Goal: Go to known website: Go to known website

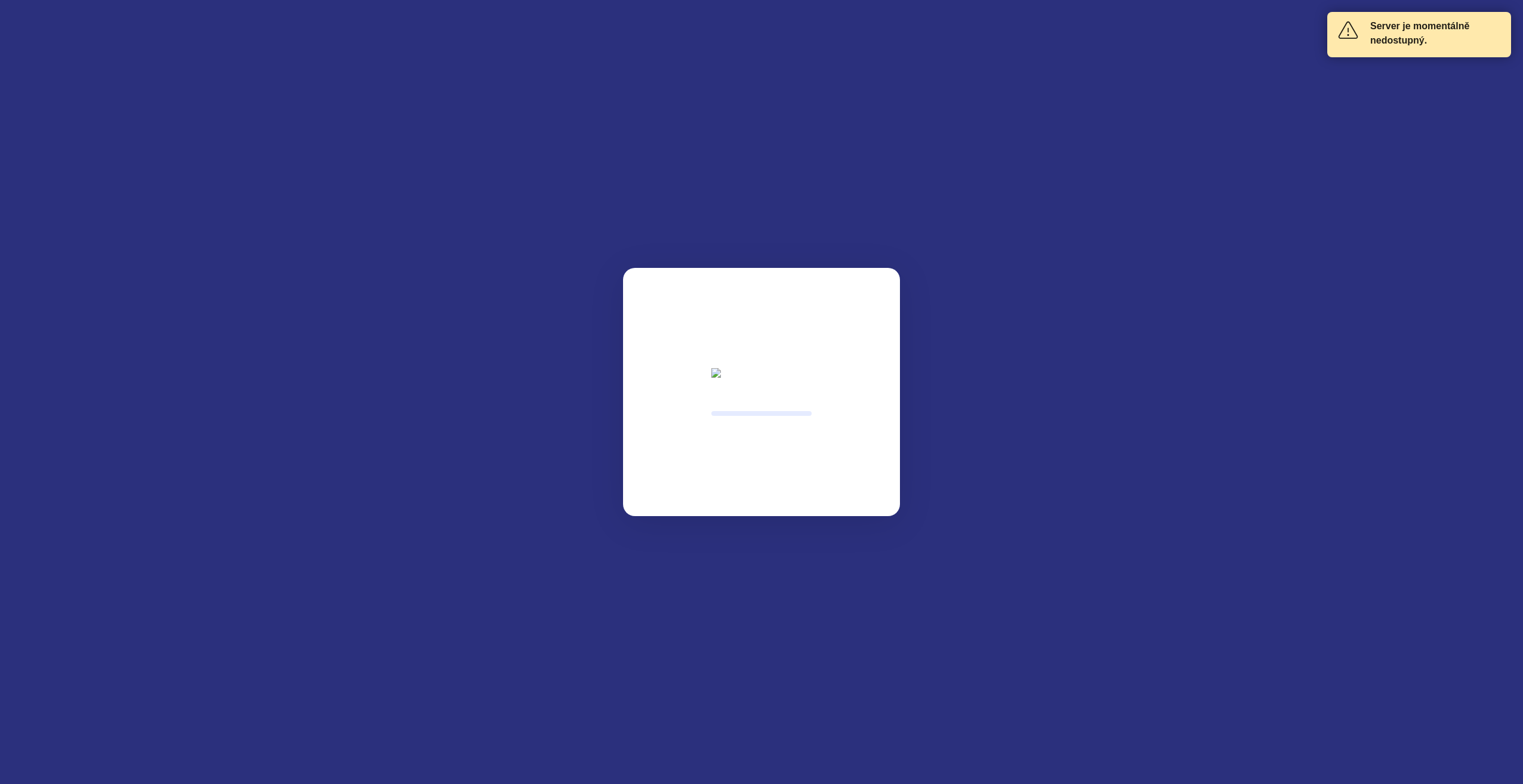
click at [568, 0] on html "Server je momentálně nedostupný." at bounding box center [762, 0] width 1523 height 0
